Goal: Task Accomplishment & Management: Manage account settings

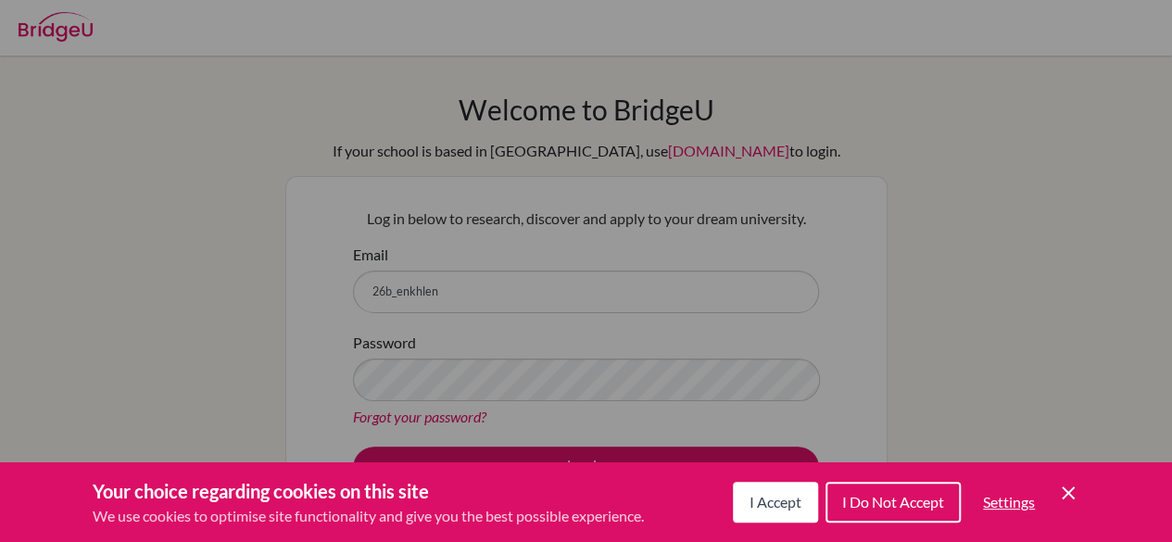
click at [758, 508] on span "I Accept" at bounding box center [775, 502] width 52 height 18
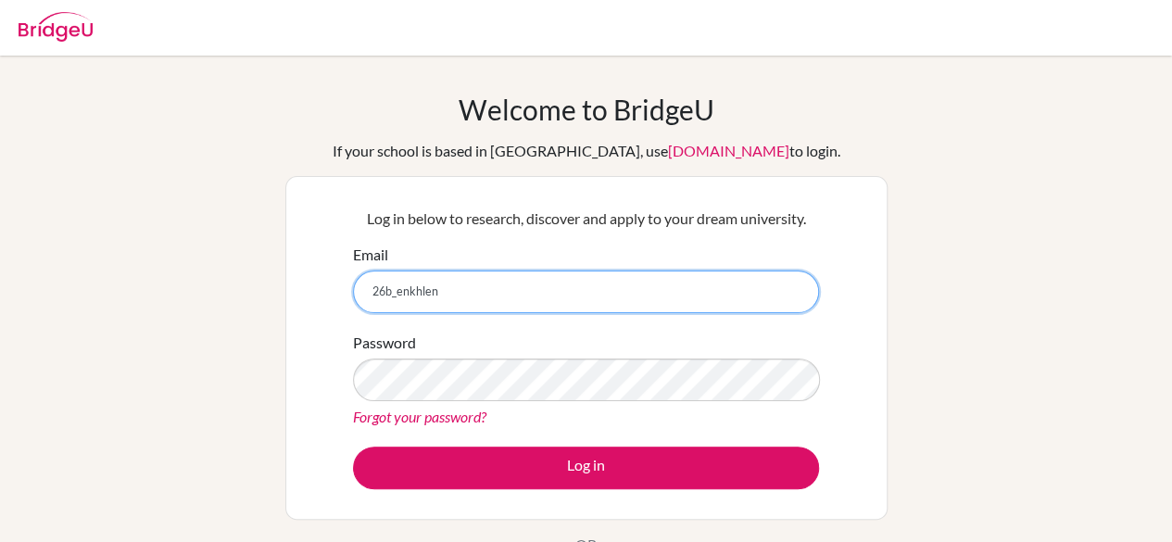
click at [630, 307] on input "26b_enkhlen" at bounding box center [586, 292] width 466 height 43
type input "26b_enkhlen.l@mongolaspiration.edu.mn"
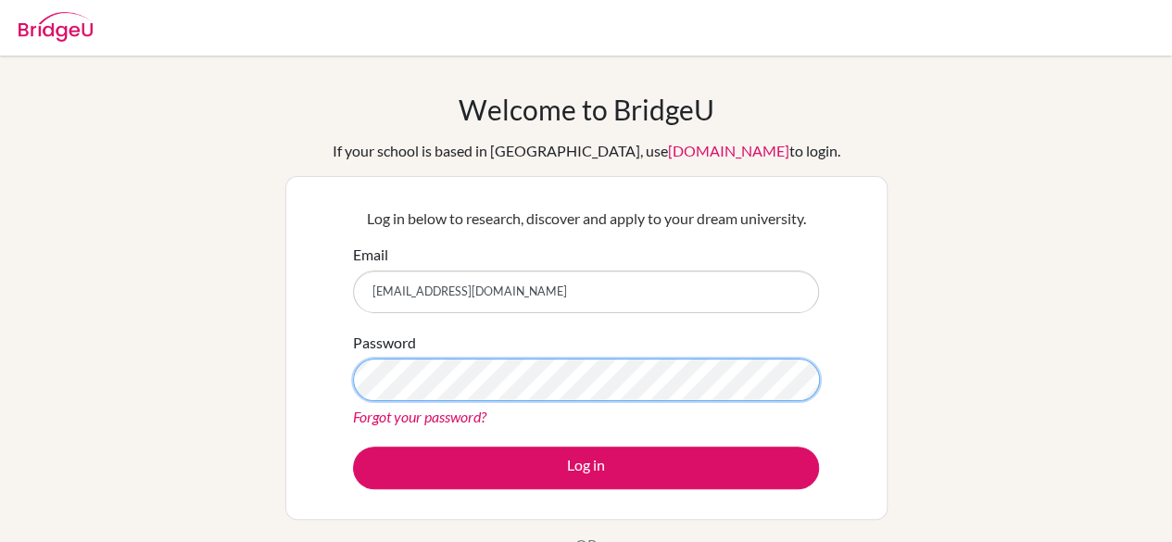
click at [353, 447] on button "Log in" at bounding box center [586, 468] width 466 height 43
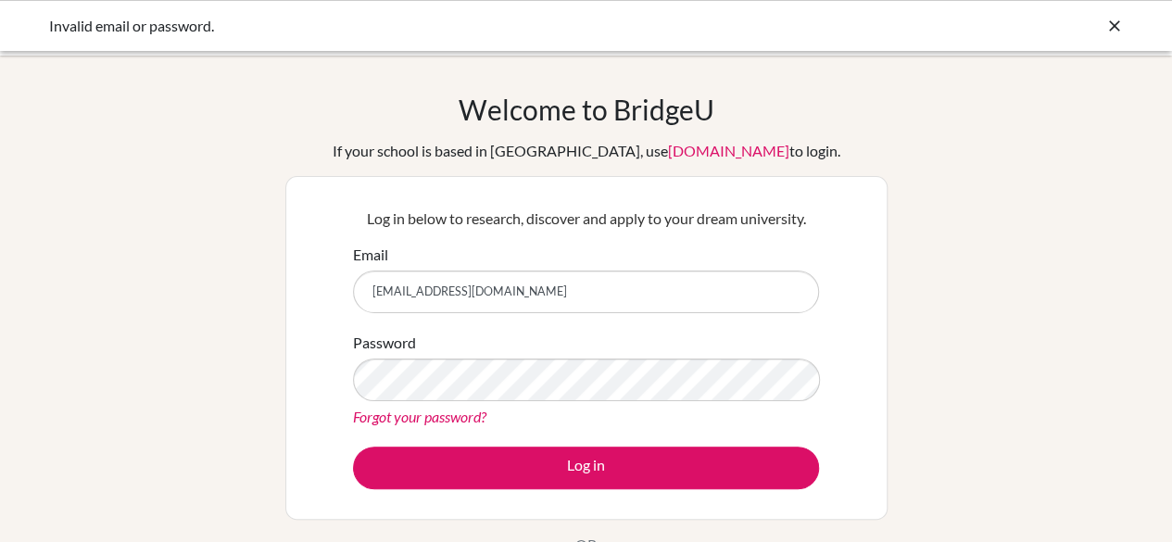
click at [415, 422] on link "Forgot your password?" at bounding box center [419, 417] width 133 height 18
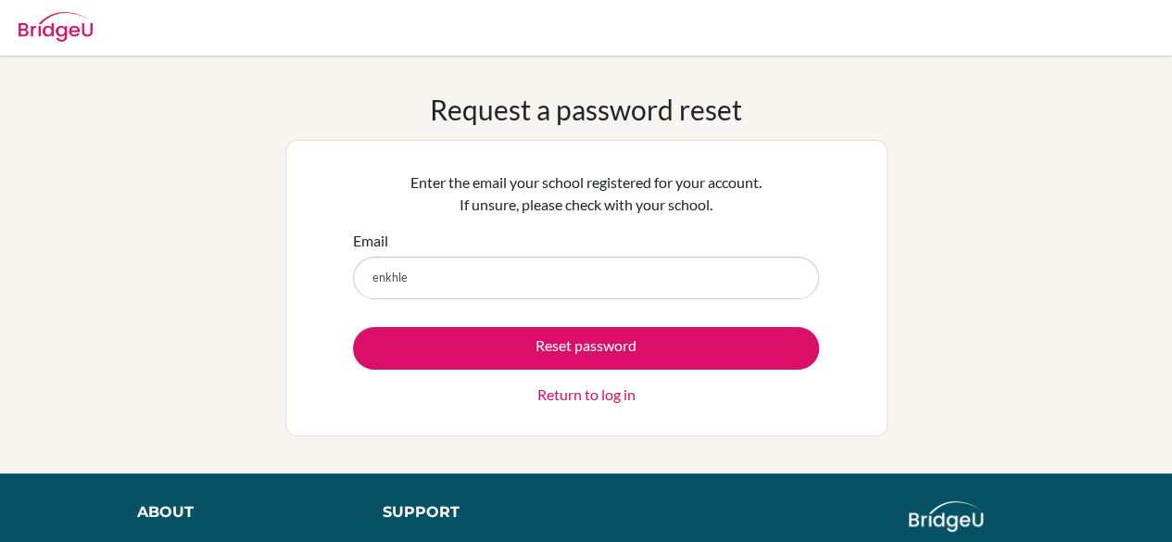
type input "[EMAIL_ADDRESS][DOMAIN_NAME]"
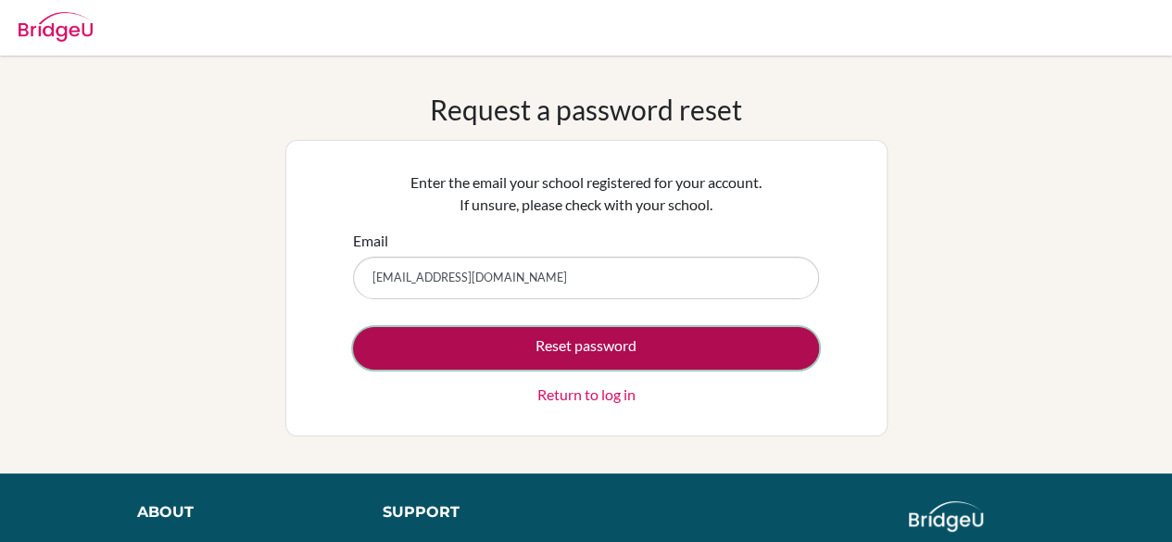
click at [500, 356] on button "Reset password" at bounding box center [586, 348] width 466 height 43
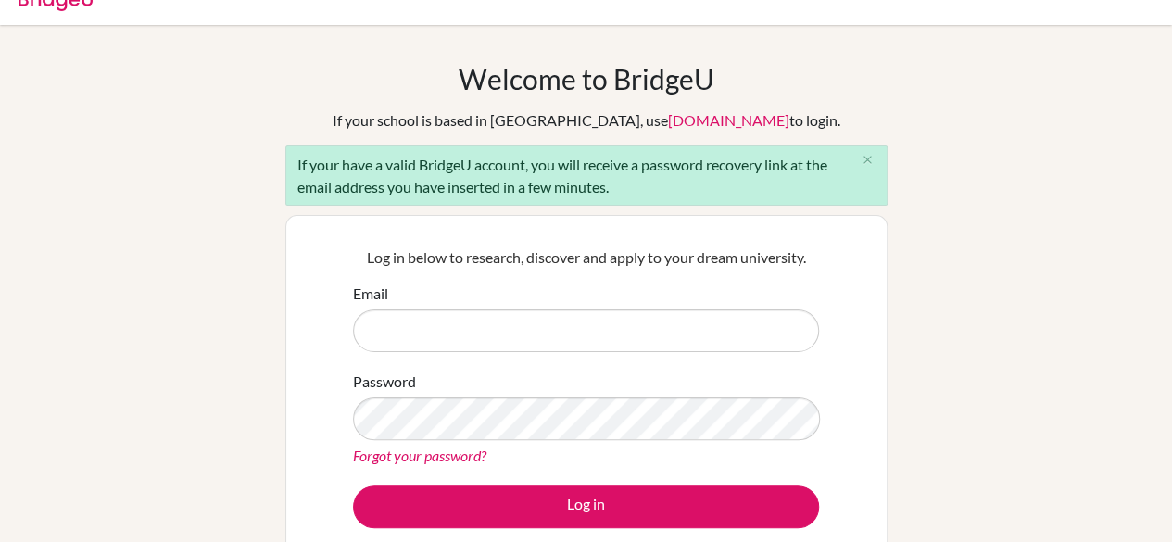
scroll to position [31, 0]
